Goal: Check status: Check status

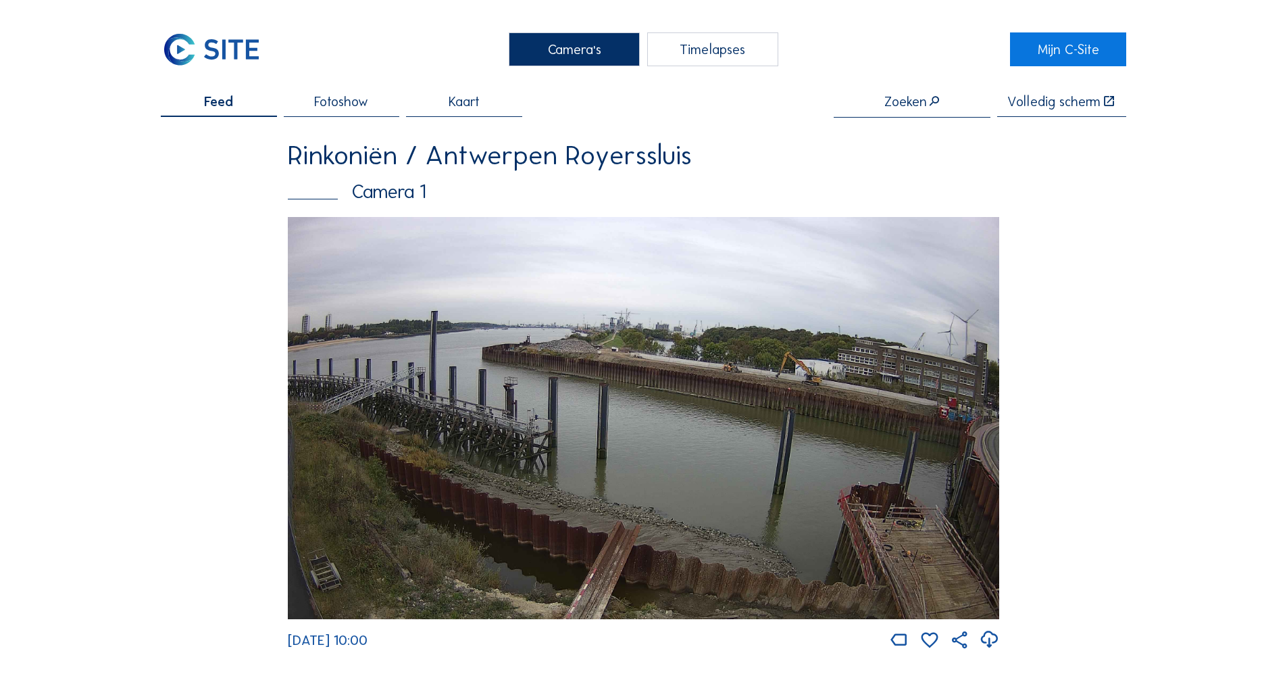
drag, startPoint x: 1243, startPoint y: 362, endPoint x: 1197, endPoint y: 149, distance: 218.5
click at [826, 345] on img at bounding box center [643, 418] width 711 height 403
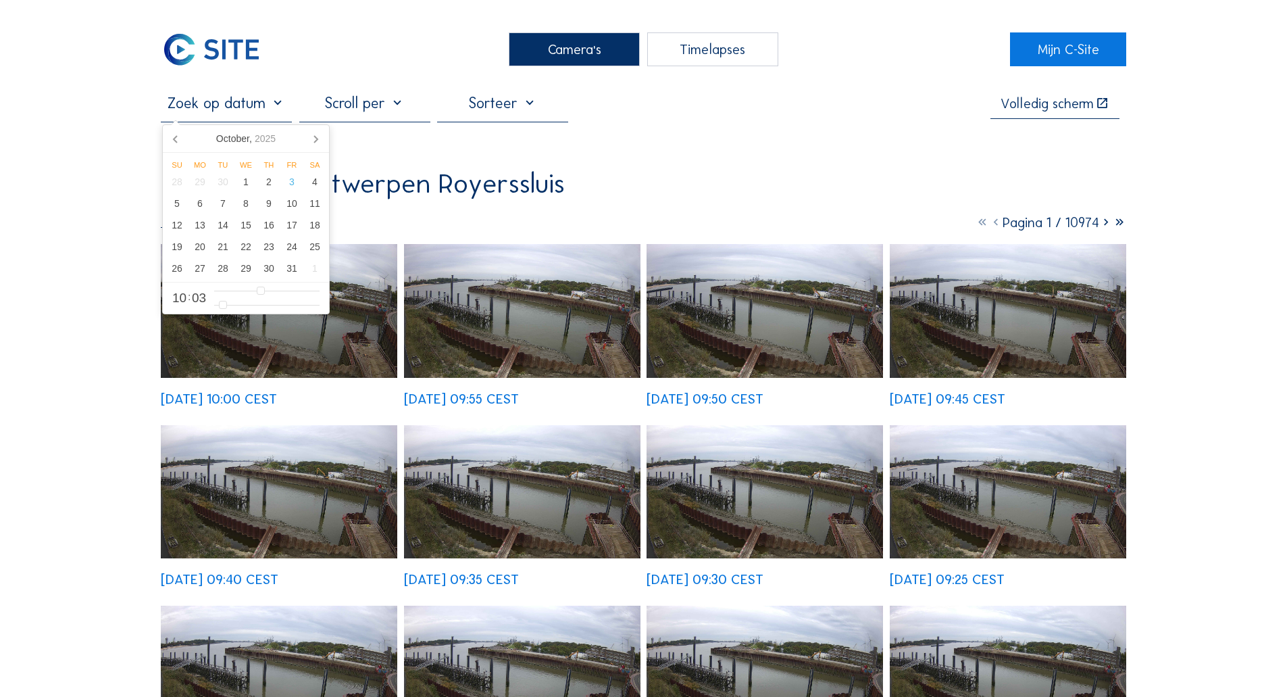
click at [188, 107] on input "text" at bounding box center [226, 103] width 131 height 18
click at [172, 142] on icon at bounding box center [177, 139] width 22 height 22
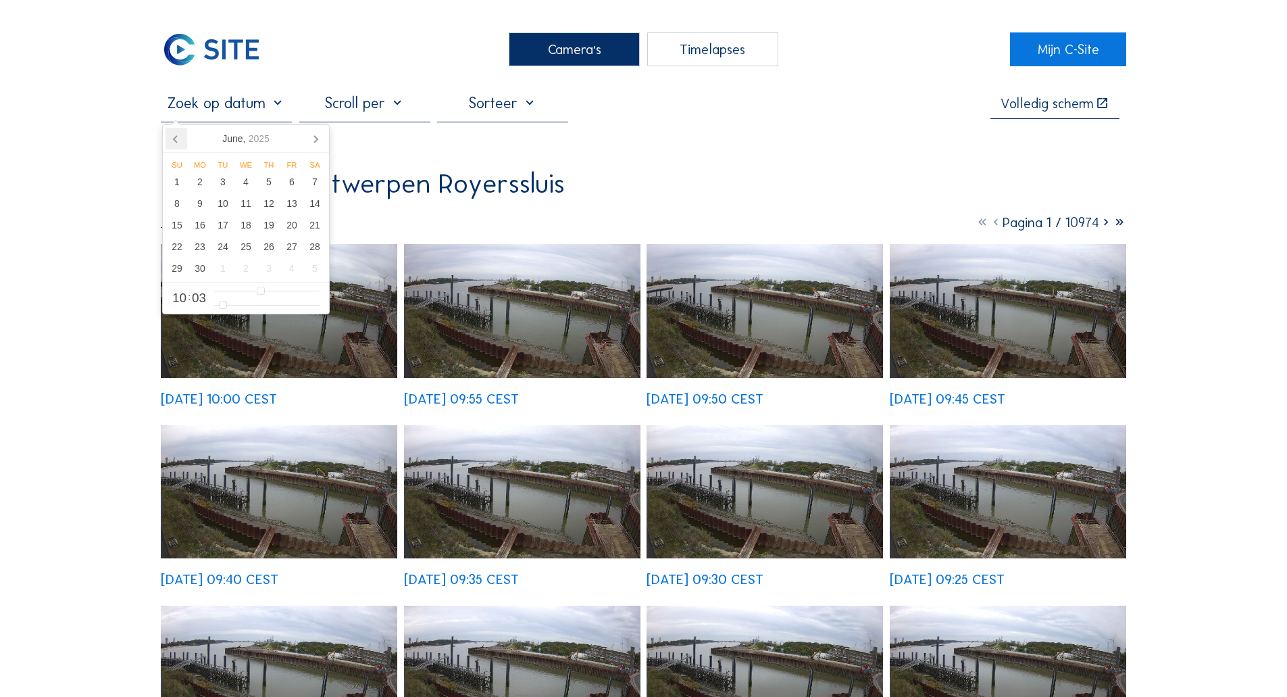
click at [172, 142] on icon at bounding box center [177, 139] width 22 height 22
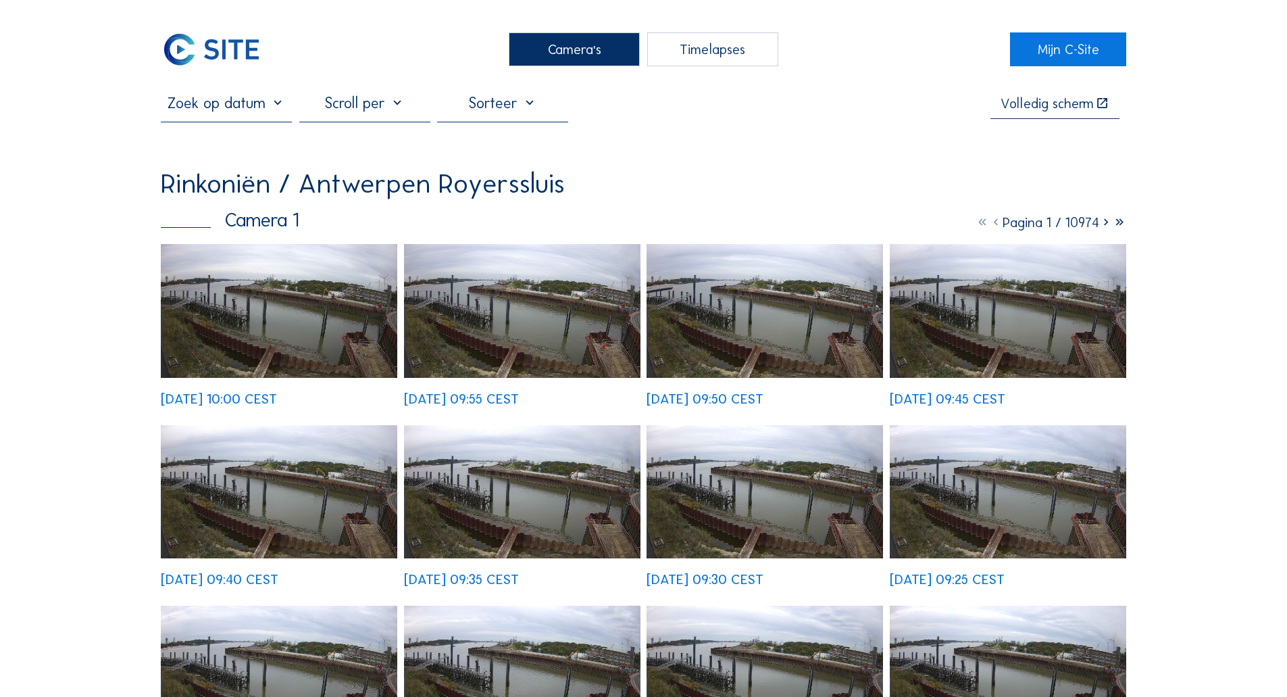
click at [218, 107] on input "text" at bounding box center [226, 103] width 131 height 18
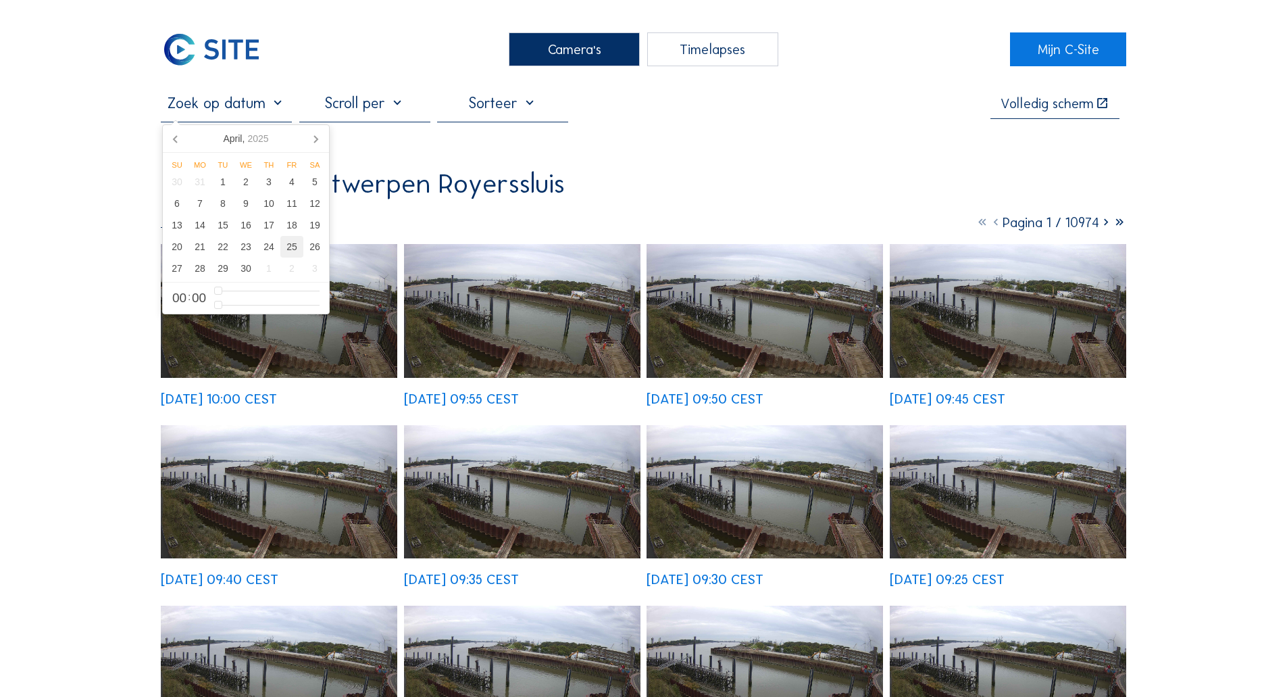
click at [295, 253] on div "25" at bounding box center [291, 247] width 23 height 22
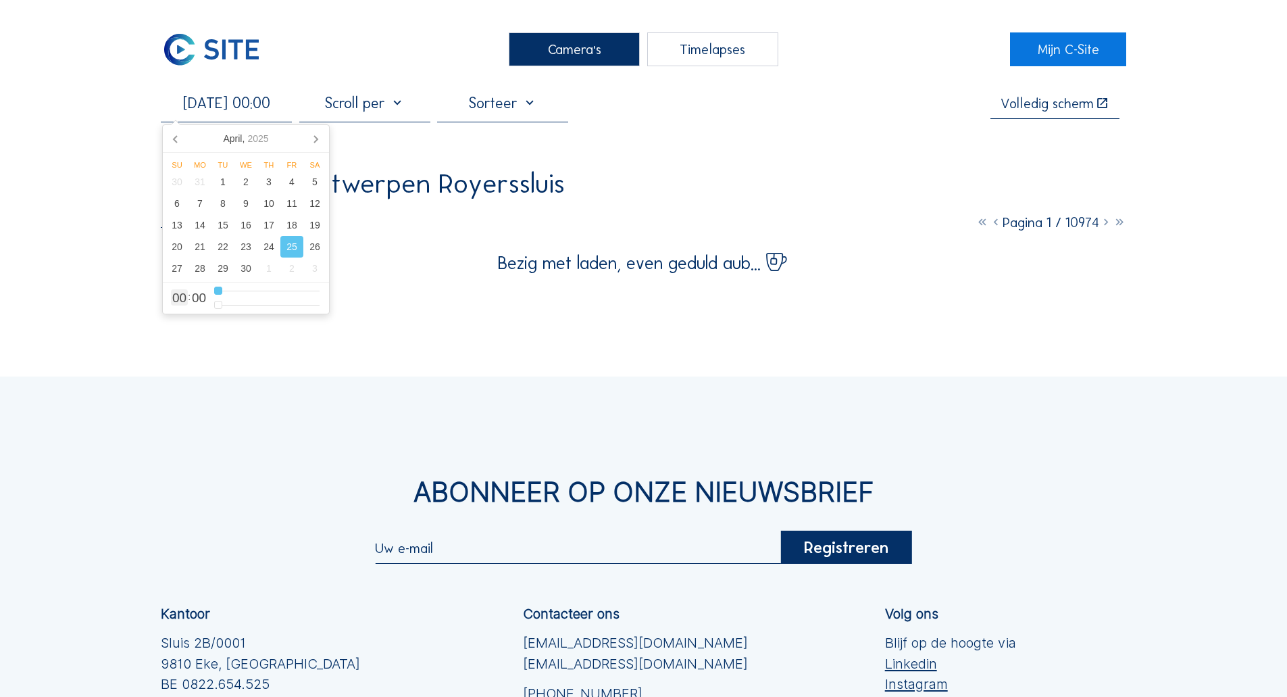
type input "[DATE] 01:00"
type input "1"
type input "[DATE] 02:00"
type input "2"
type input "[DATE] 03:00"
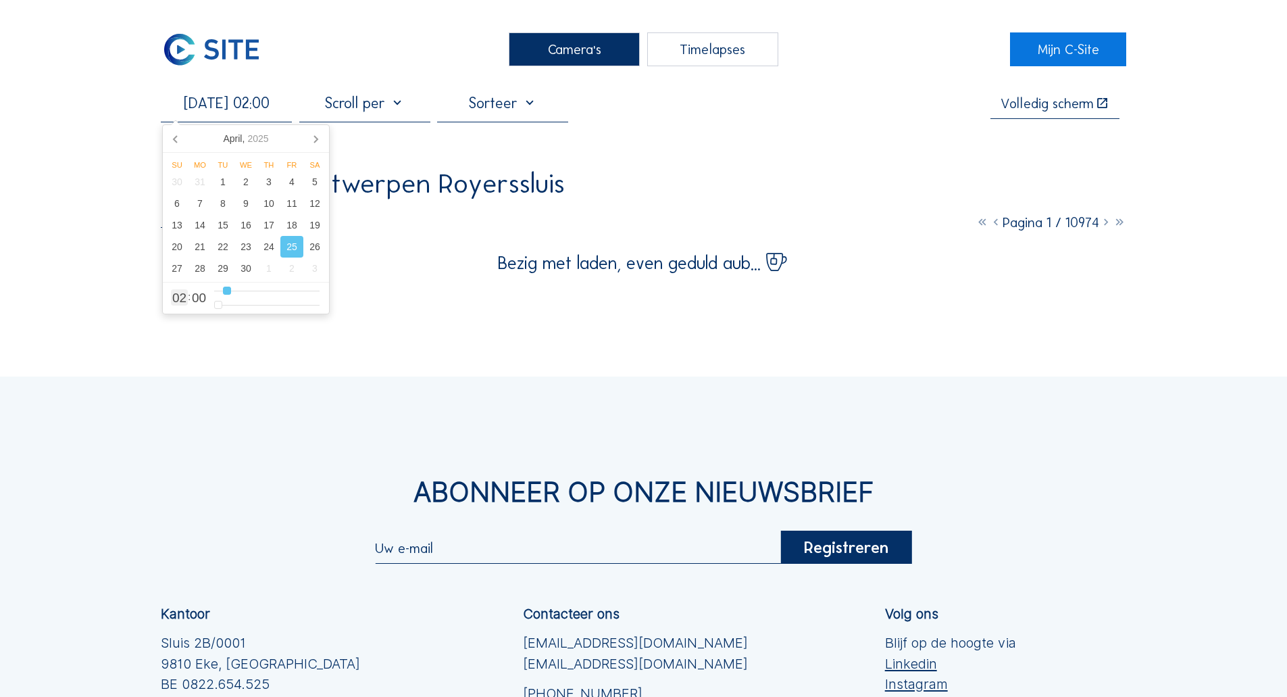
type input "3"
type input "[DATE] 04:00"
drag, startPoint x: 227, startPoint y: 288, endPoint x: 234, endPoint y: 296, distance: 10.6
type input "4"
click at [234, 296] on input "range" at bounding box center [266, 290] width 105 height 11
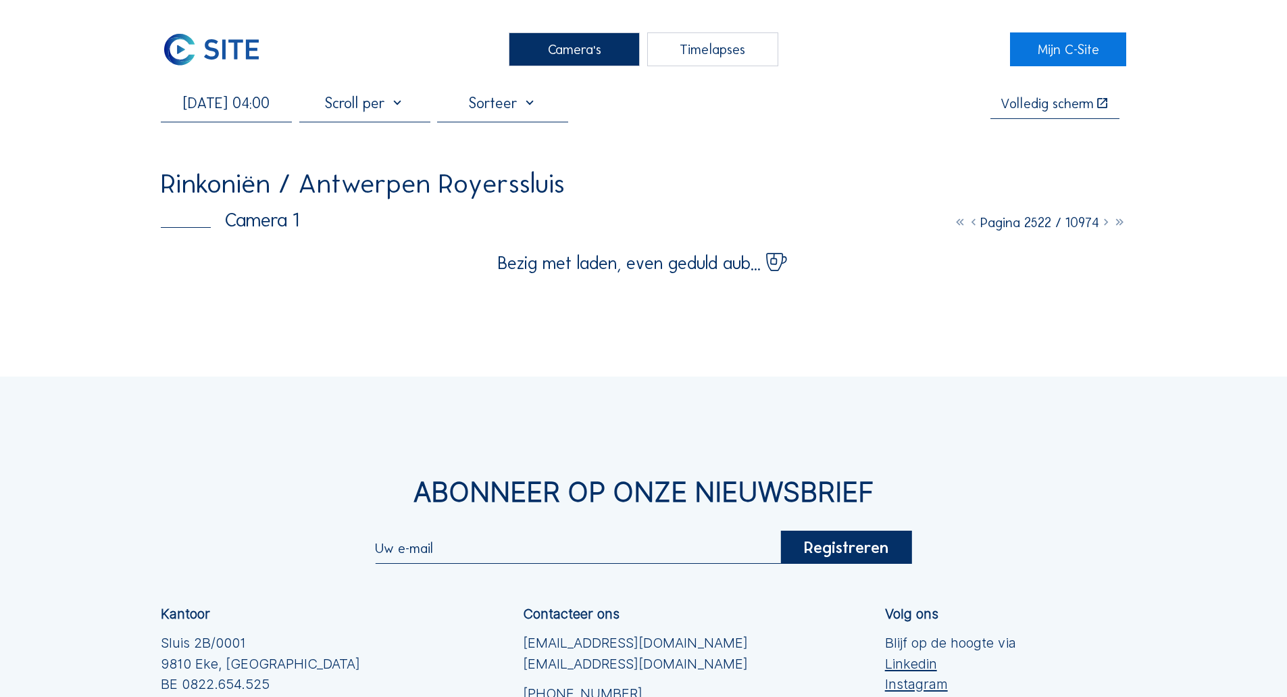
click at [86, 205] on div "Camera's Timelapses Mijn C-Site [DATE] 04:00 Volledig scherm Rinkoniën / Antwer…" at bounding box center [643, 464] width 1287 height 928
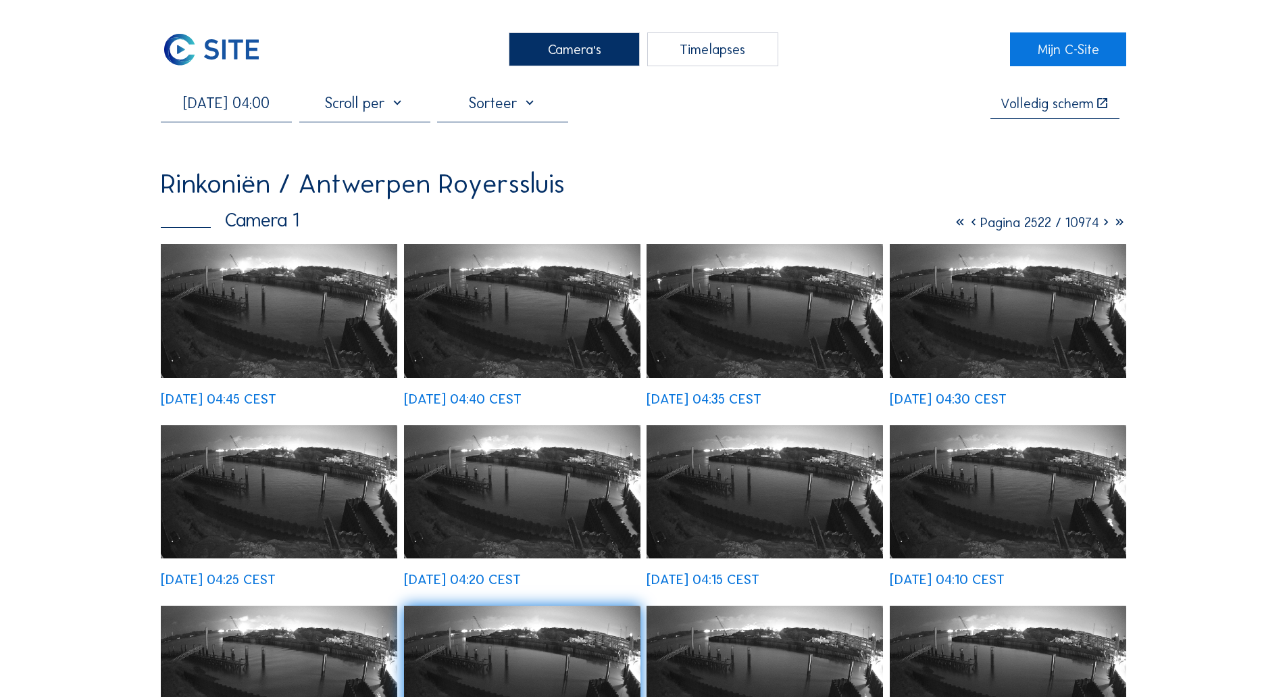
click at [243, 112] on input "[DATE] 04:00" at bounding box center [226, 103] width 131 height 18
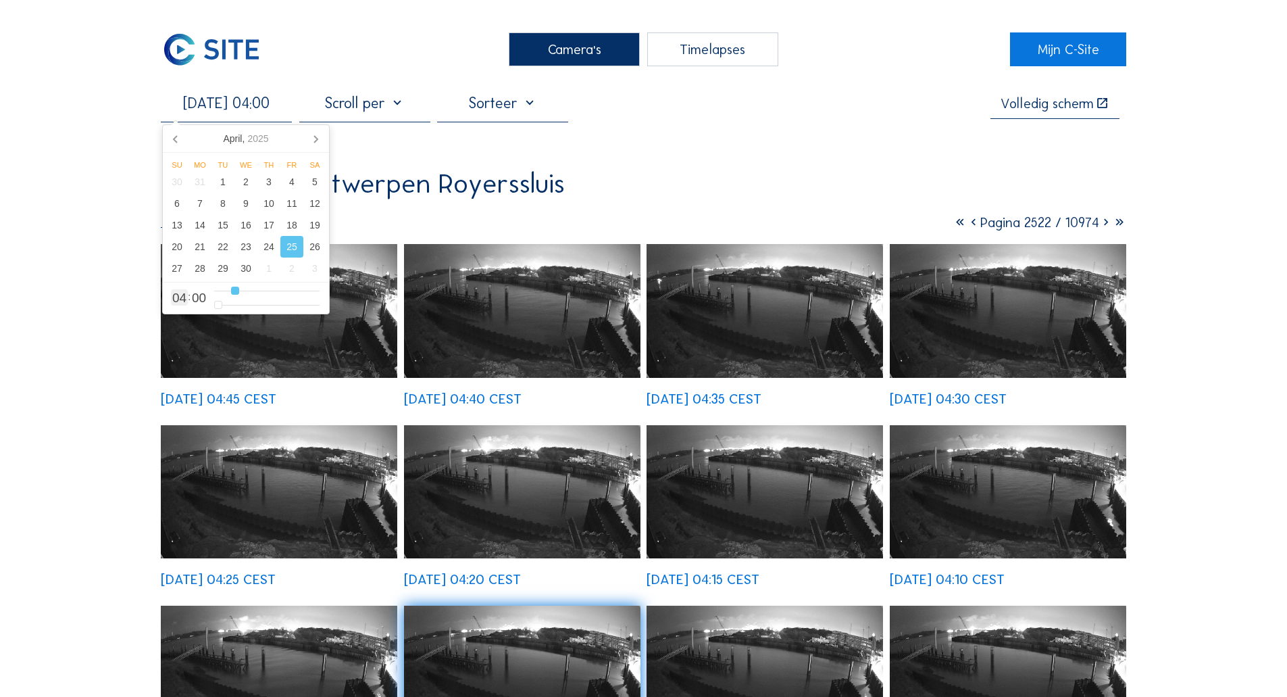
type input "[DATE] 05:00"
type input "5"
type input "[DATE] 06:00"
drag, startPoint x: 236, startPoint y: 297, endPoint x: 245, endPoint y: 297, distance: 9.5
type input "6"
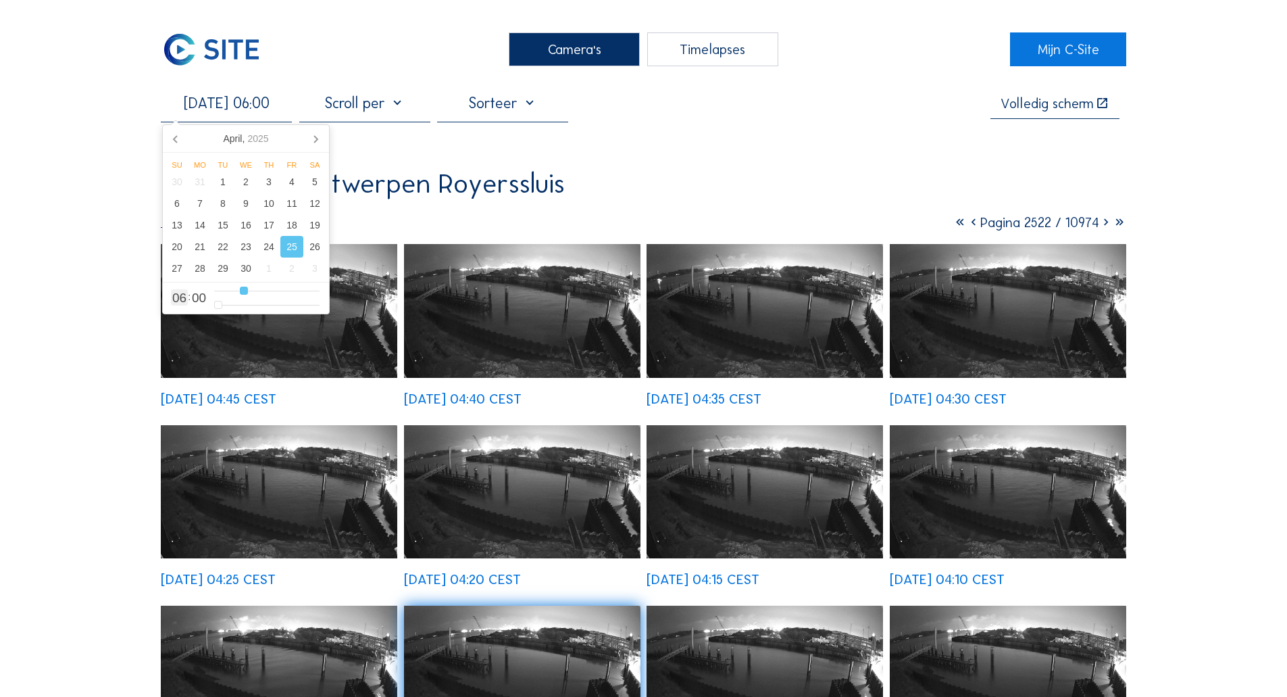
click at [245, 297] on input "range" at bounding box center [266, 290] width 105 height 11
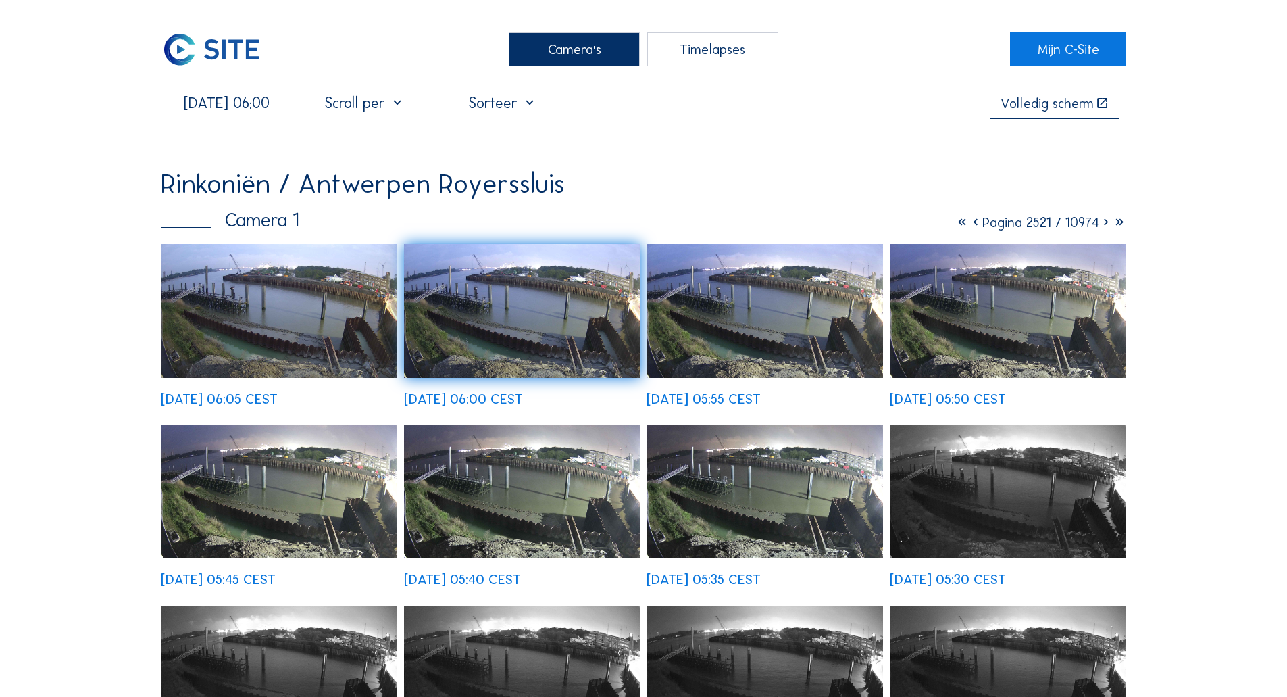
click at [209, 289] on img at bounding box center [279, 311] width 236 height 134
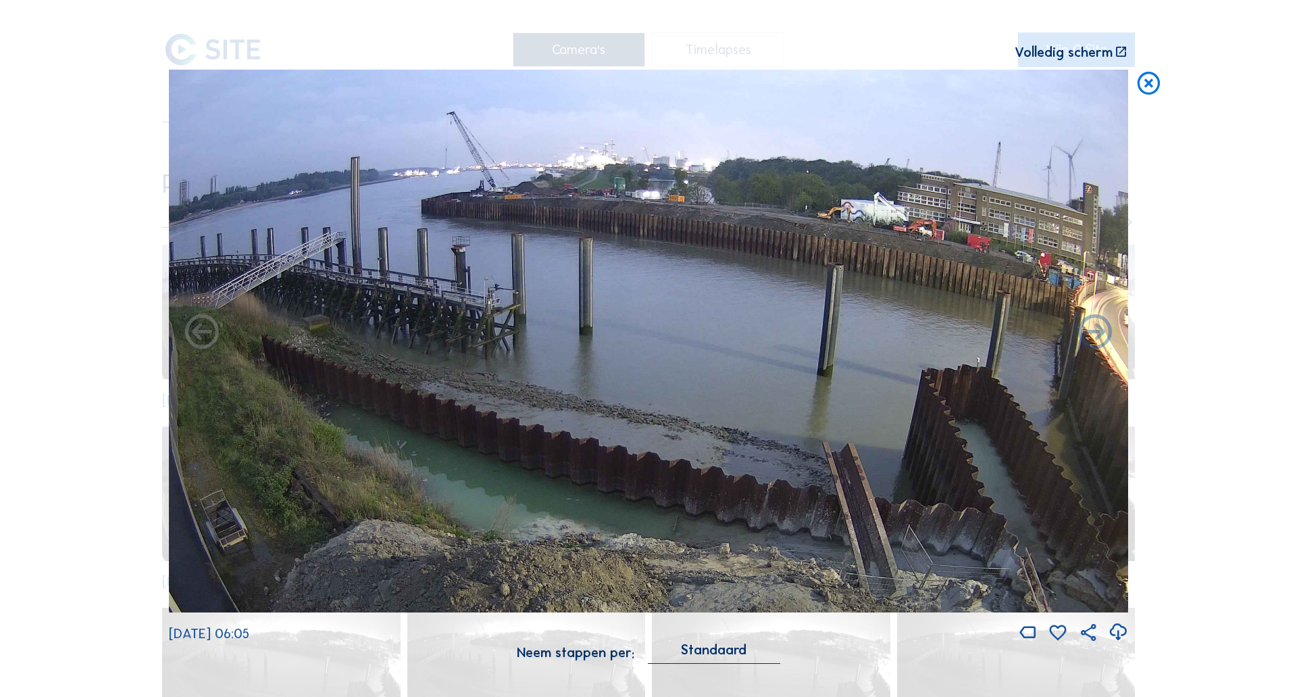
click at [430, 371] on img at bounding box center [648, 341] width 959 height 543
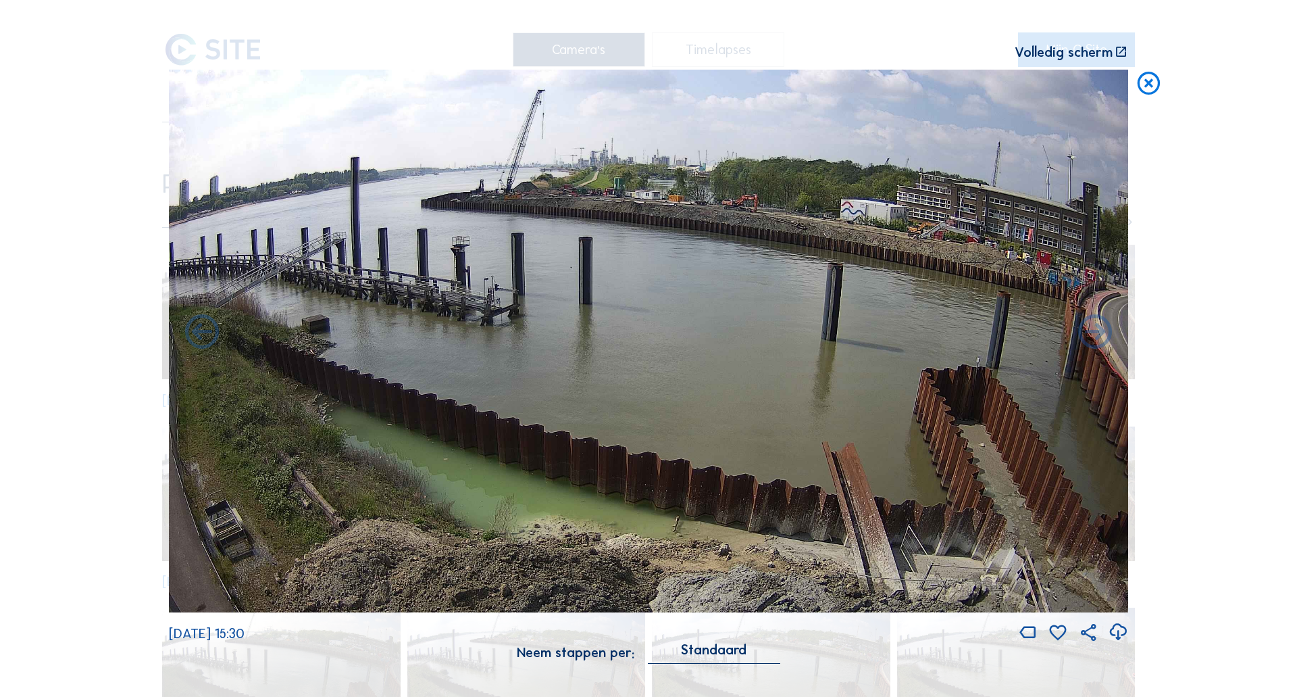
click at [1156, 90] on icon at bounding box center [1148, 84] width 27 height 28
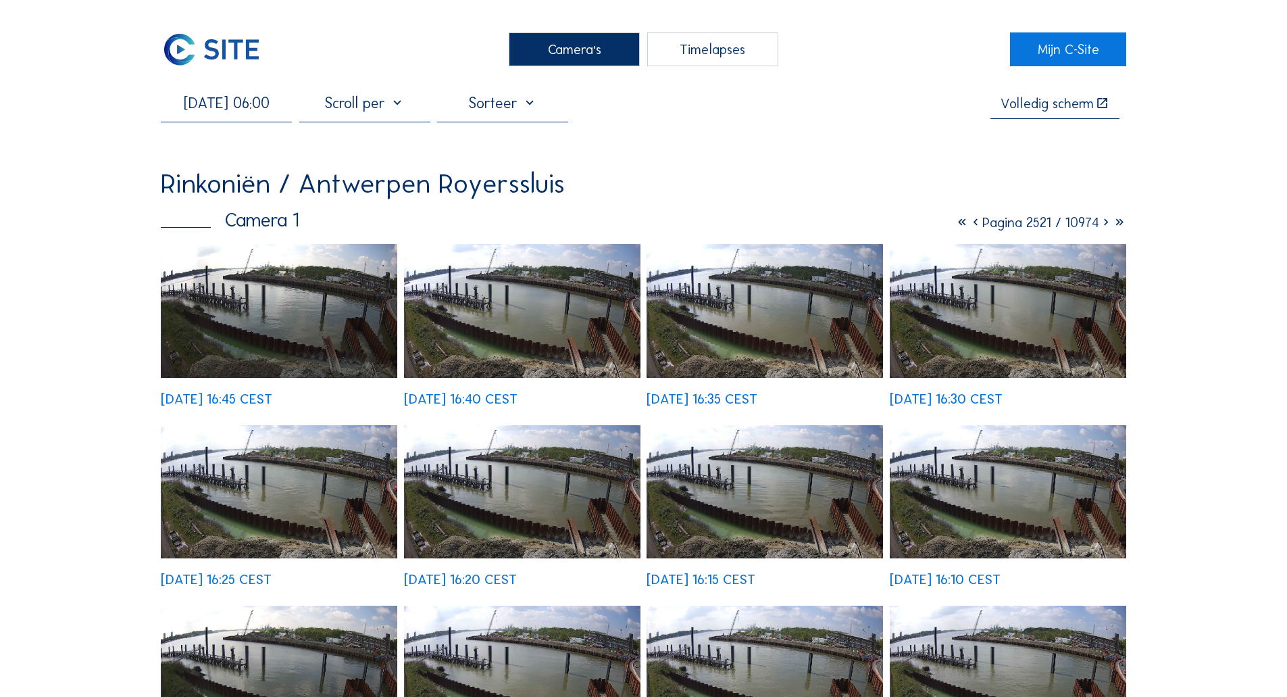
drag, startPoint x: 1173, startPoint y: 109, endPoint x: 1161, endPoint y: 130, distance: 23.3
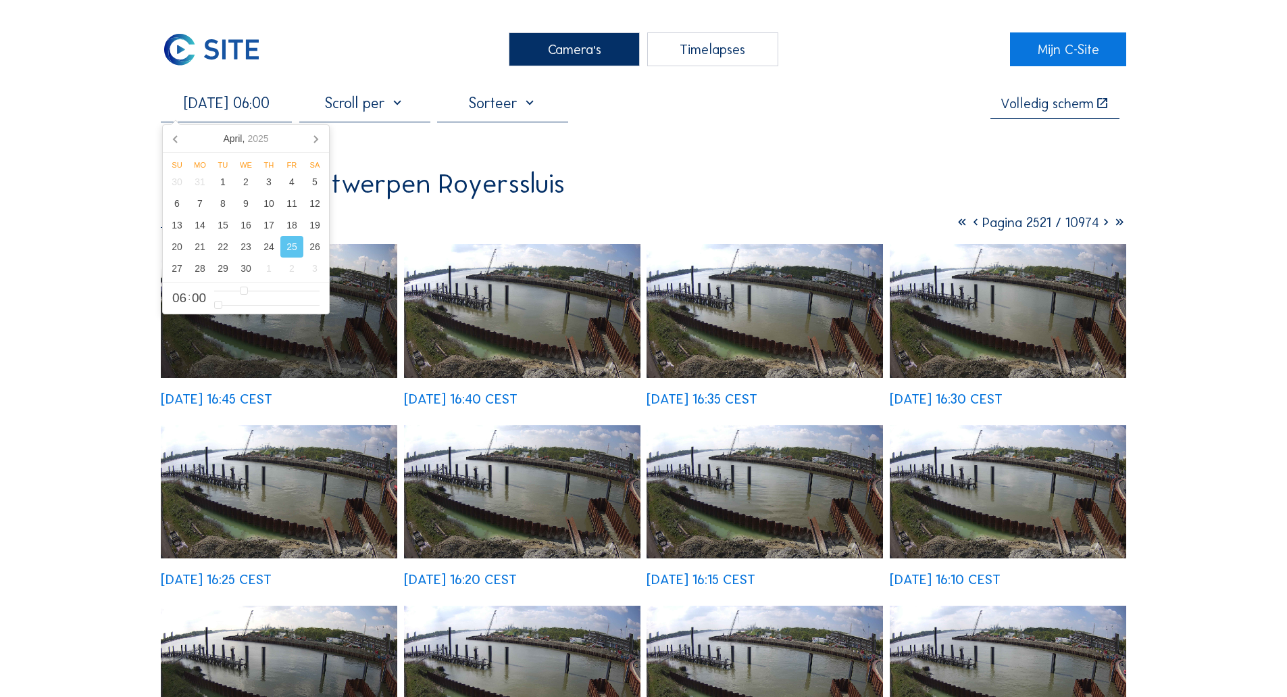
click at [265, 111] on input "[DATE] 06:00" at bounding box center [226, 103] width 131 height 18
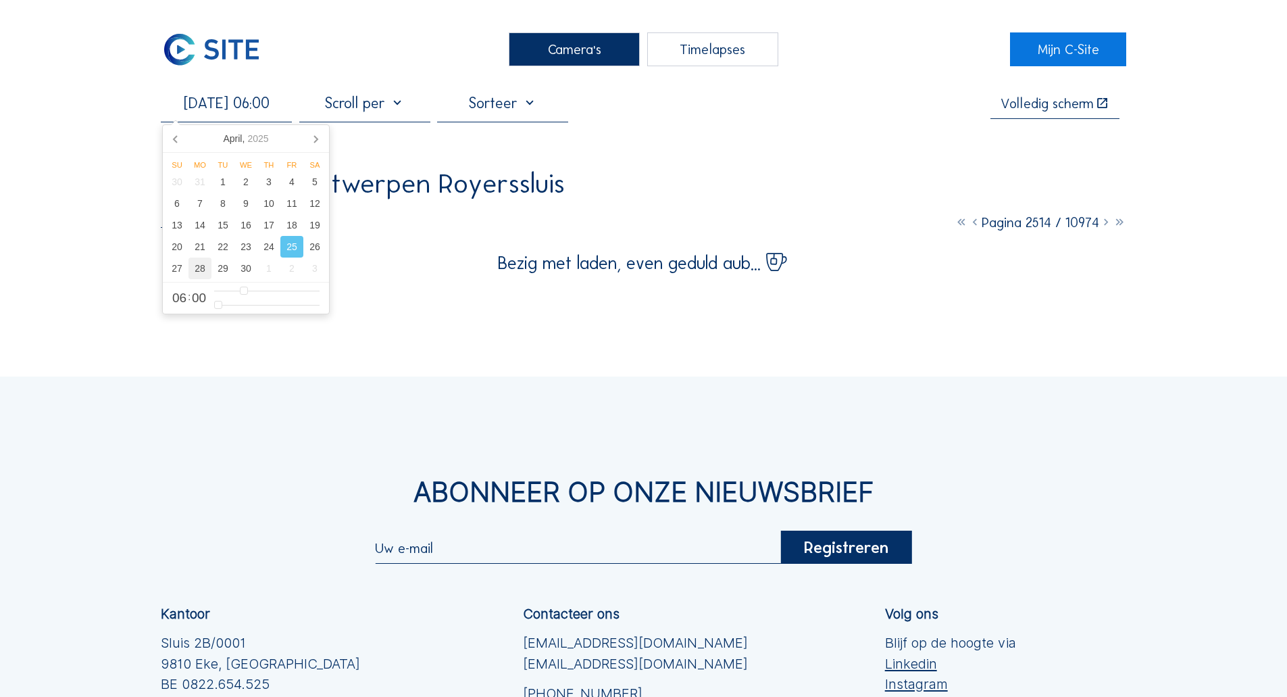
click at [199, 270] on div "28" at bounding box center [199, 268] width 23 height 22
type input "[DATE] 06:00"
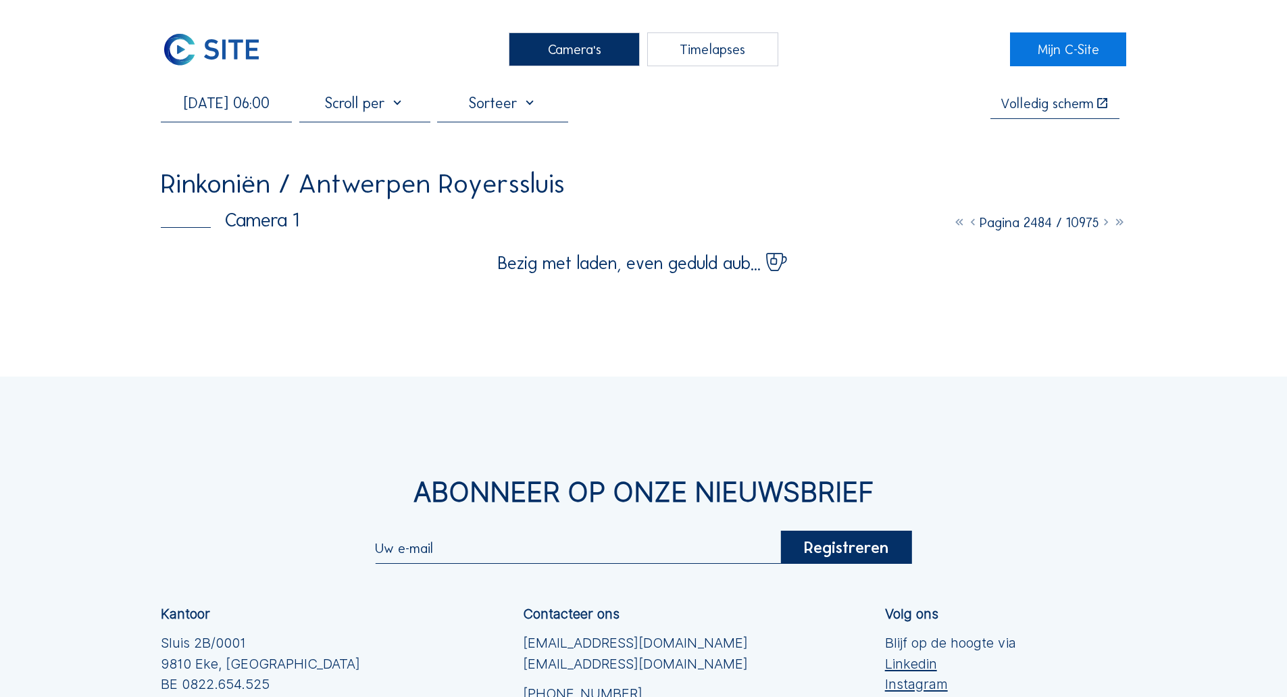
click at [268, 103] on input "[DATE] 06:00" at bounding box center [226, 103] width 131 height 18
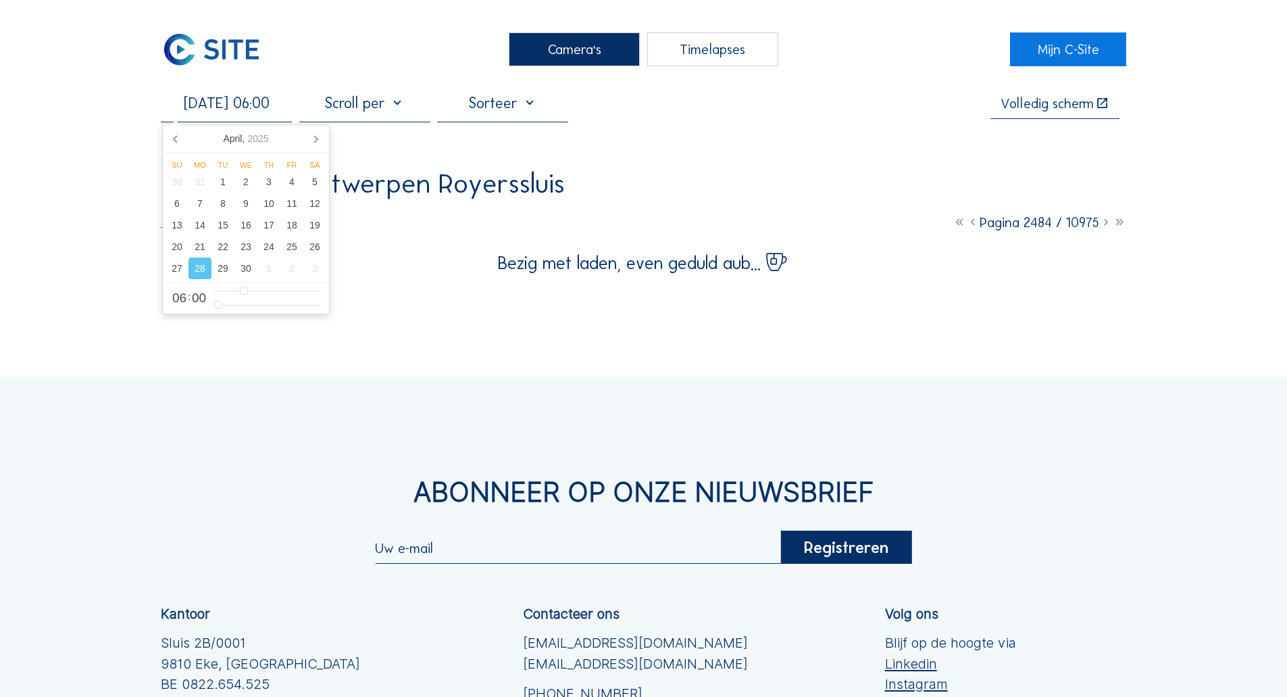
click at [85, 305] on div "Camera's Timelapses Mijn C-Site [DATE] 06:00 Volledig scherm Rinkoniën / Antwer…" at bounding box center [643, 464] width 1287 height 928
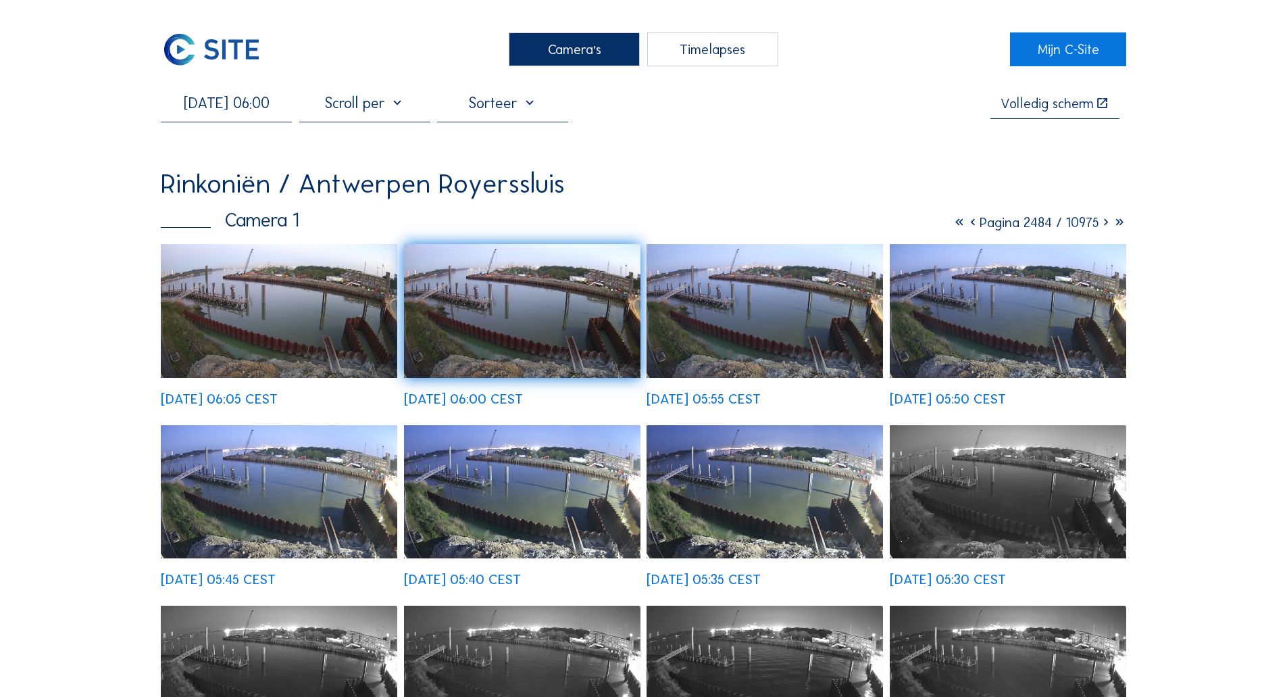
click at [224, 288] on img at bounding box center [279, 311] width 236 height 134
